Goal: Task Accomplishment & Management: Complete application form

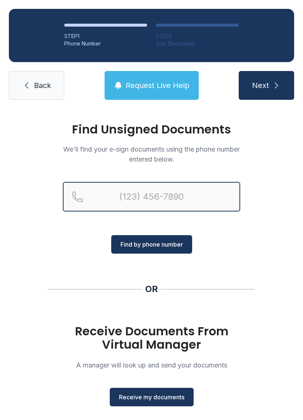
click at [150, 193] on input "Reservation phone number" at bounding box center [152, 197] width 178 height 30
type input "("
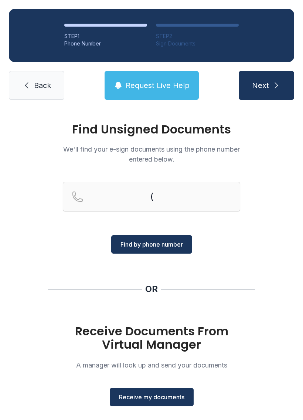
click at [41, 81] on span "Back" at bounding box center [42, 85] width 17 height 10
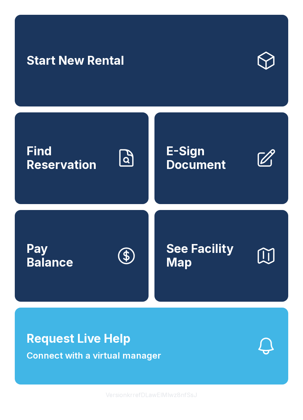
click at [229, 170] on span "E-Sign Document" at bounding box center [209, 158] width 84 height 27
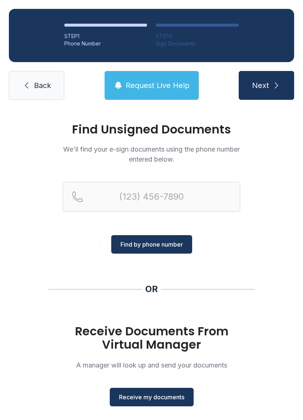
click at [170, 400] on span "Receive my documents" at bounding box center [152, 397] width 66 height 9
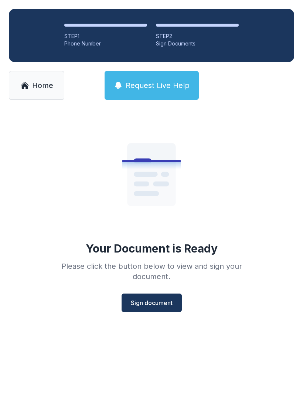
click at [160, 294] on button "Sign document" at bounding box center [152, 303] width 60 height 19
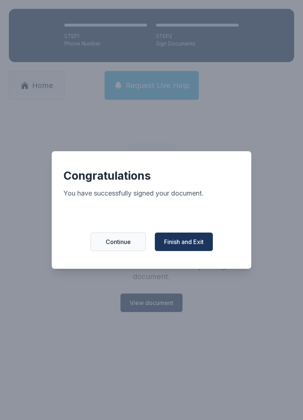
click at [182, 251] on button "Finish and Exit" at bounding box center [184, 242] width 58 height 19
